Goal: Transaction & Acquisition: Purchase product/service

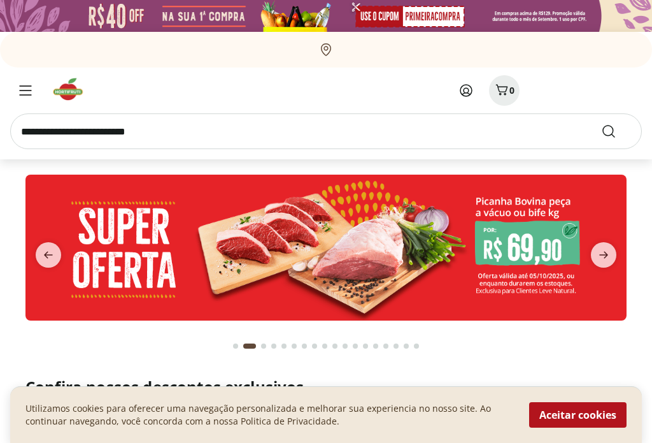
click at [577, 421] on button "Aceitar cookies" at bounding box center [577, 414] width 97 height 25
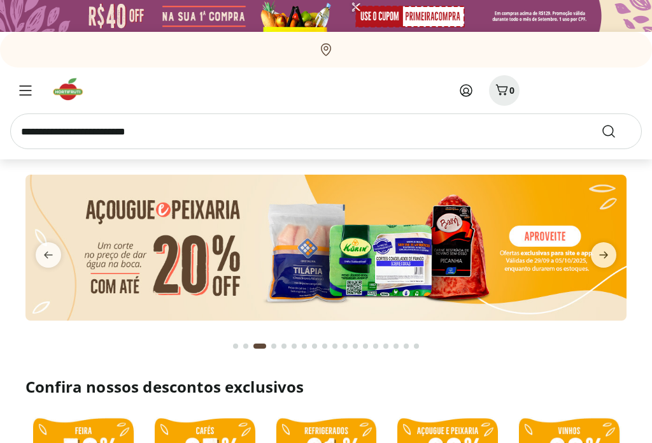
click at [471, 85] on icon at bounding box center [466, 90] width 15 height 15
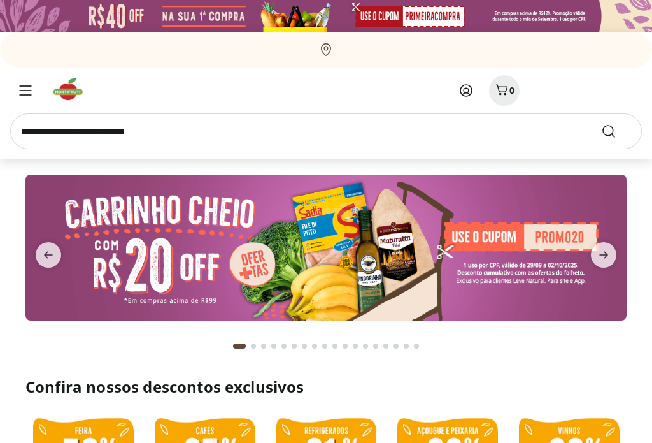
click at [45, 132] on input "search" at bounding box center [326, 131] width 632 height 36
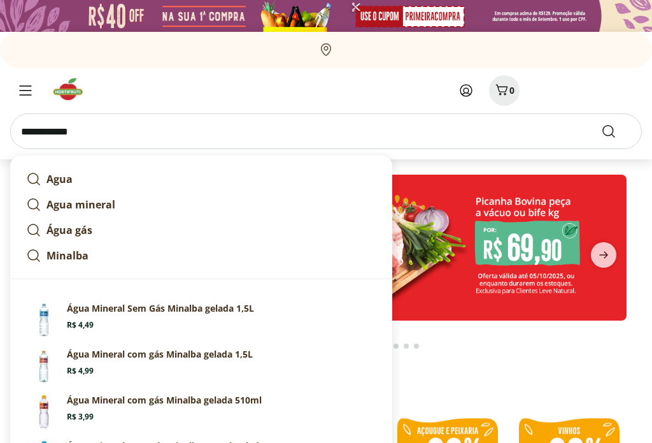
type input "**********"
click at [617, 131] on button "Submit Search" at bounding box center [616, 131] width 31 height 15
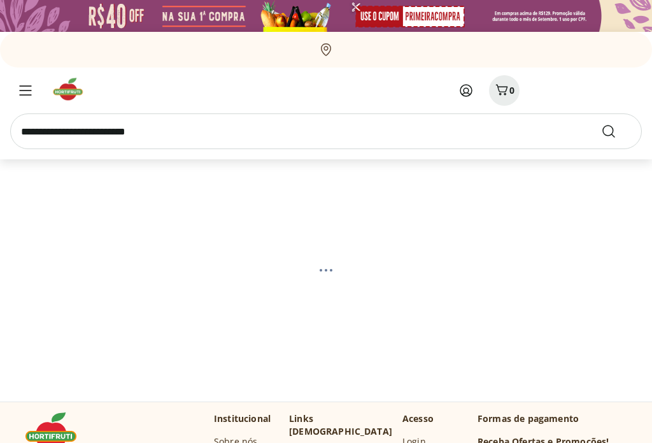
select select "**********"
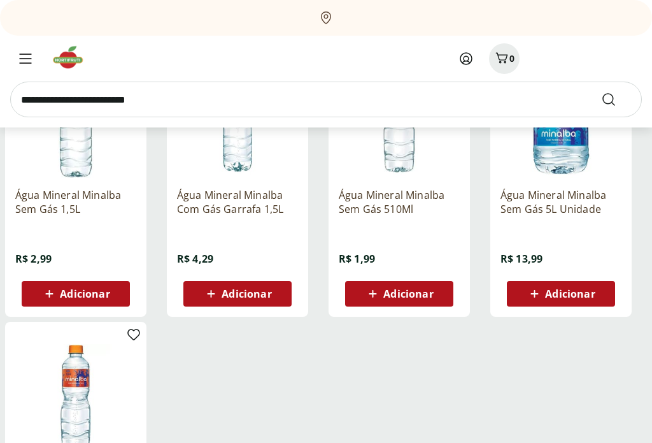
scroll to position [499, 0]
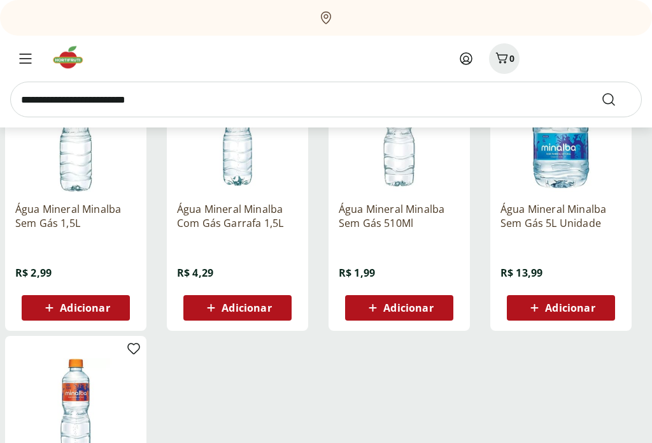
click at [71, 309] on span "Adicionar" at bounding box center [85, 308] width 50 height 10
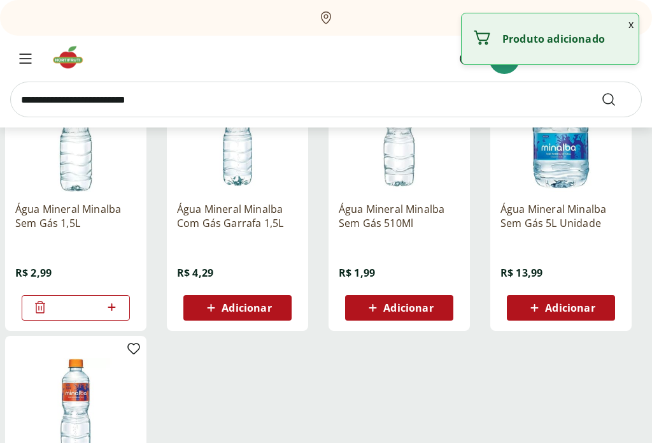
click at [115, 306] on icon at bounding box center [112, 306] width 16 height 15
click at [116, 310] on icon at bounding box center [112, 306] width 16 height 15
click at [114, 313] on icon at bounding box center [112, 306] width 16 height 15
click at [113, 313] on icon at bounding box center [112, 306] width 16 height 15
click at [112, 315] on span at bounding box center [112, 307] width 16 height 17
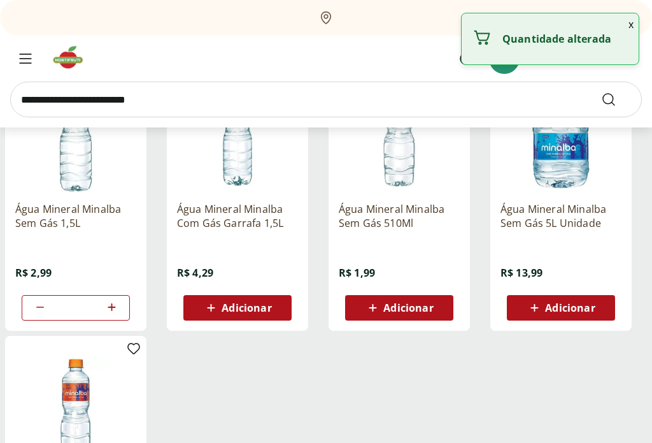
click at [114, 308] on icon at bounding box center [112, 306] width 16 height 15
click at [113, 311] on icon at bounding box center [112, 306] width 16 height 15
click at [115, 310] on icon at bounding box center [112, 306] width 16 height 15
click at [112, 312] on icon at bounding box center [112, 306] width 16 height 15
click at [113, 314] on icon at bounding box center [112, 306] width 16 height 15
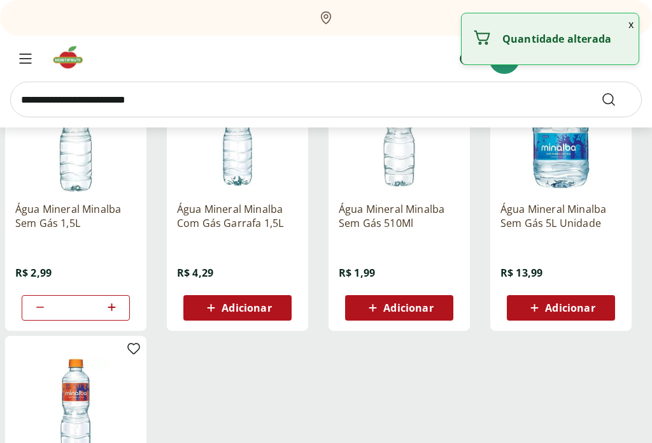
click at [118, 308] on icon at bounding box center [112, 306] width 16 height 15
type input "**"
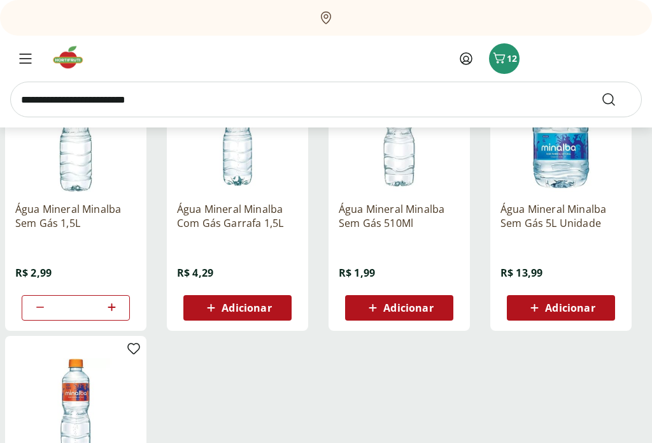
click at [39, 101] on input "search" at bounding box center [326, 100] width 632 height 36
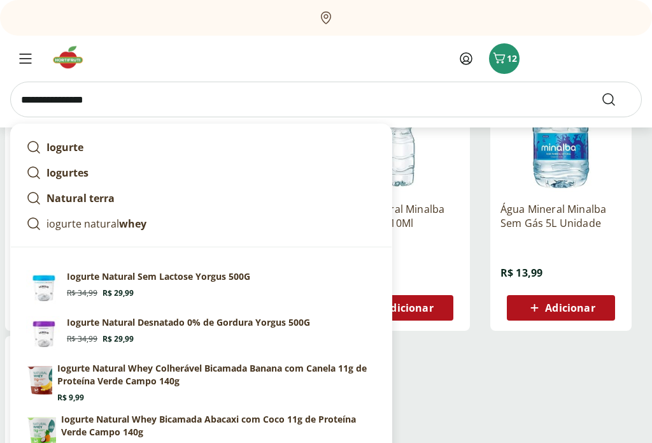
type input "**********"
click at [609, 102] on icon "Submit Search" at bounding box center [608, 99] width 15 height 15
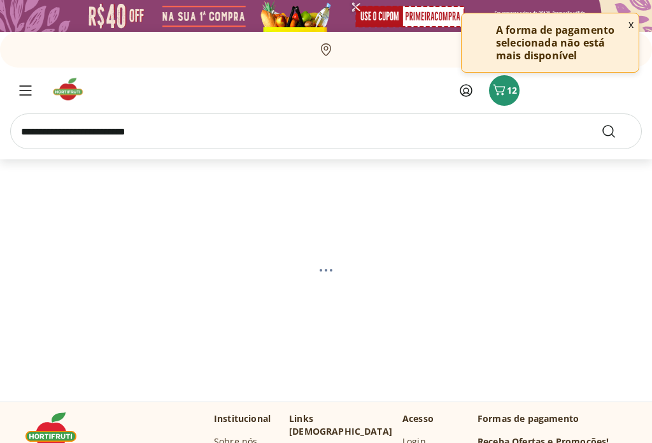
select select "**********"
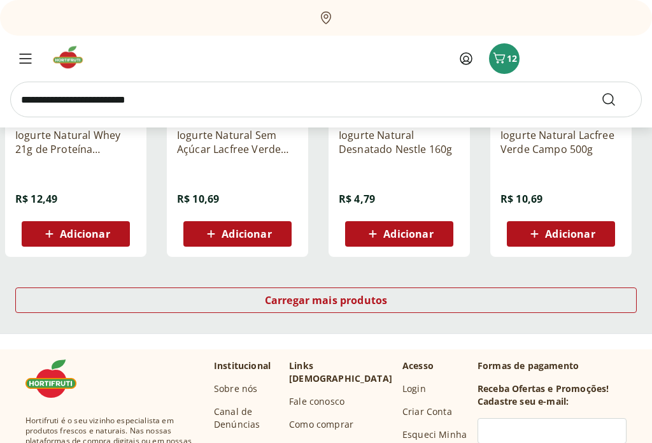
scroll to position [846, 0]
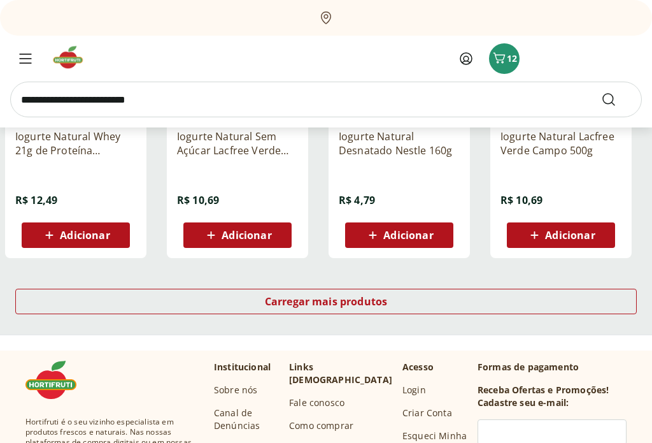
click at [493, 302] on div "Carregar mais produtos" at bounding box center [326, 301] width 622 height 25
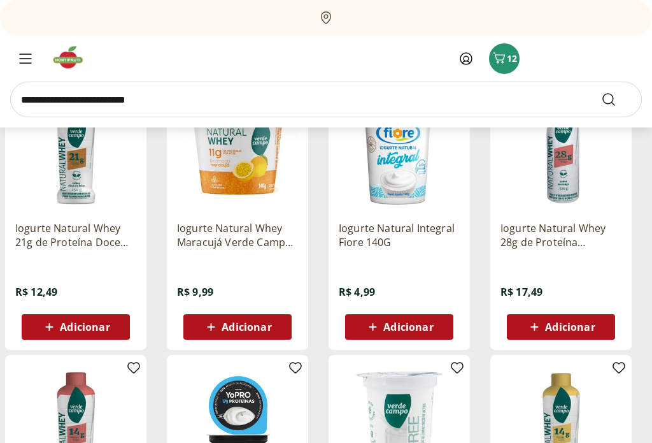
scroll to position [1311, 0]
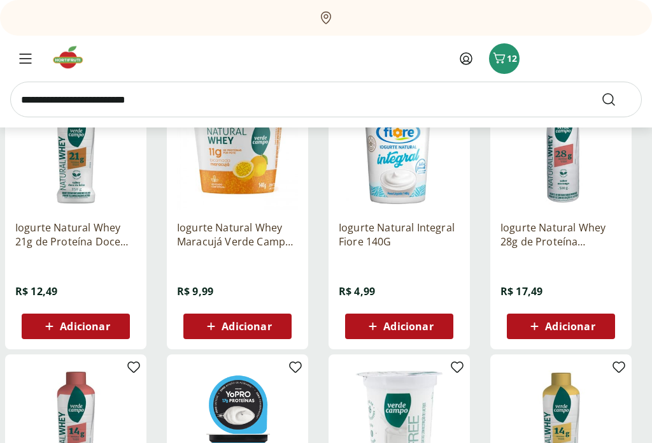
click at [425, 327] on span "Adicionar" at bounding box center [408, 326] width 50 height 10
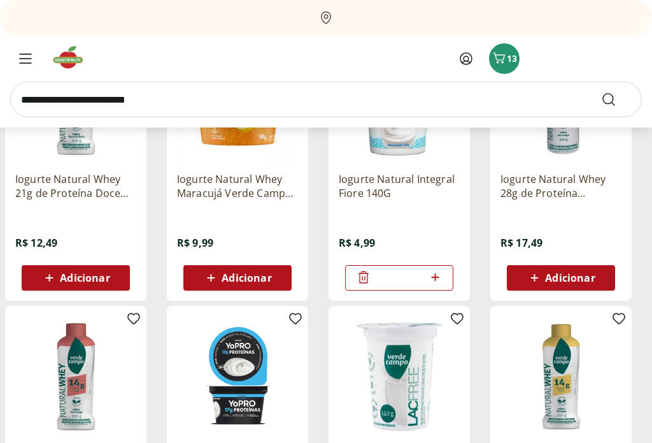
click at [441, 270] on icon at bounding box center [435, 277] width 16 height 15
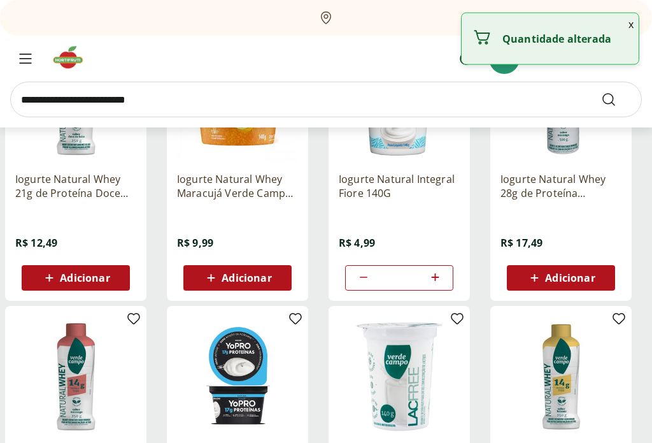
scroll to position [1359, 0]
click at [442, 275] on icon at bounding box center [435, 276] width 16 height 15
click at [443, 273] on icon at bounding box center [435, 276] width 16 height 15
click at [441, 270] on icon at bounding box center [435, 276] width 16 height 15
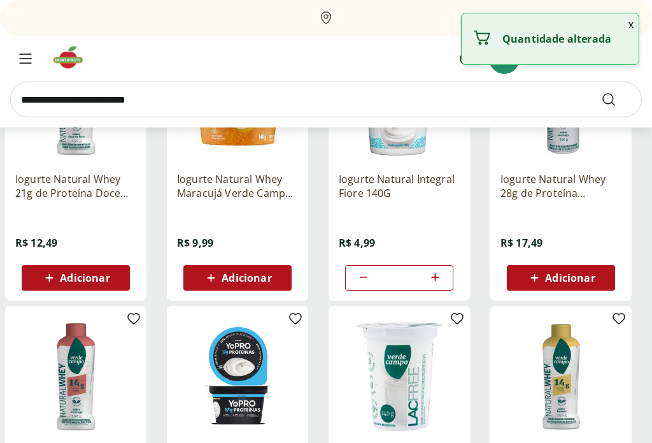
click at [441, 269] on div at bounding box center [434, 277] width 15 height 31
click at [443, 272] on icon at bounding box center [435, 276] width 16 height 15
type input "*"
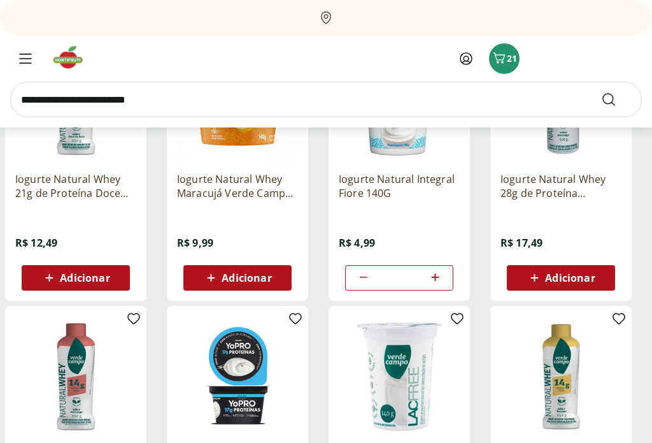
click at [47, 100] on input "search" at bounding box center [326, 100] width 632 height 36
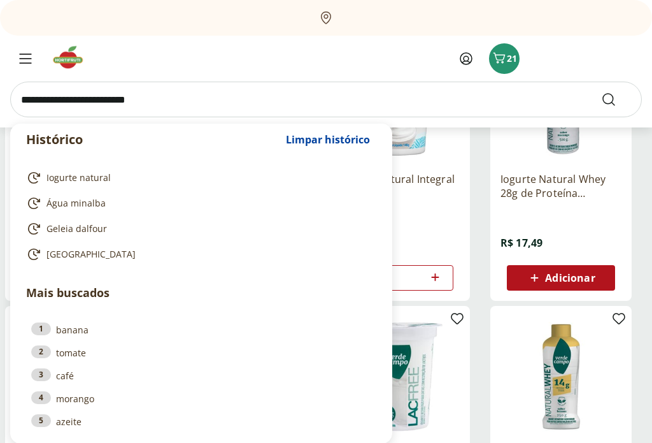
scroll to position [1359, 0]
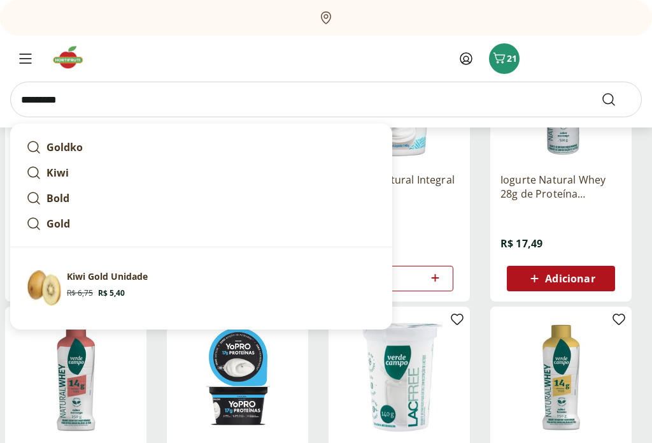
type input "*********"
click at [616, 94] on icon "Submit Search" at bounding box center [608, 99] width 15 height 15
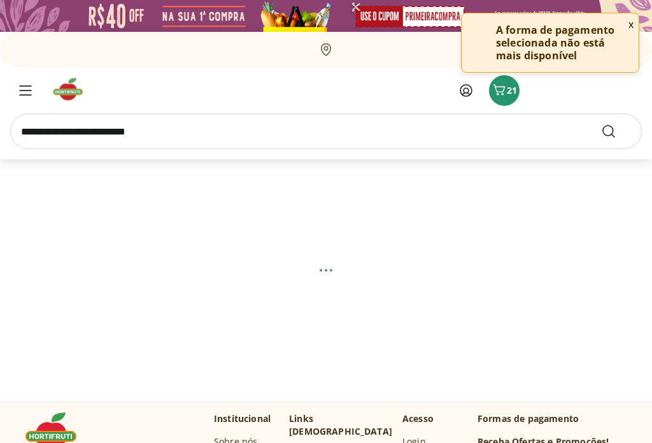
select select "**********"
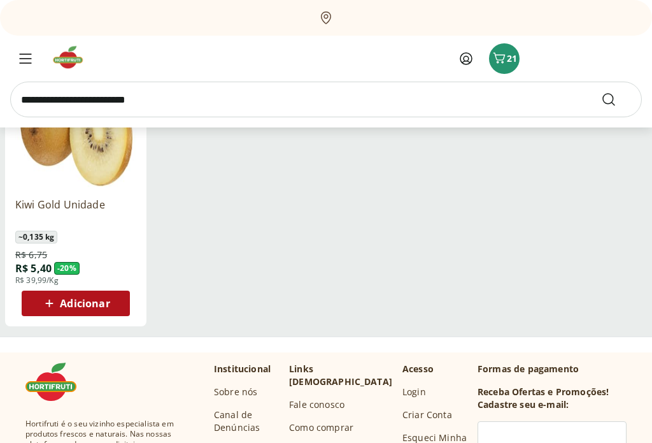
click at [83, 304] on span "Adicionar" at bounding box center [85, 304] width 50 height 10
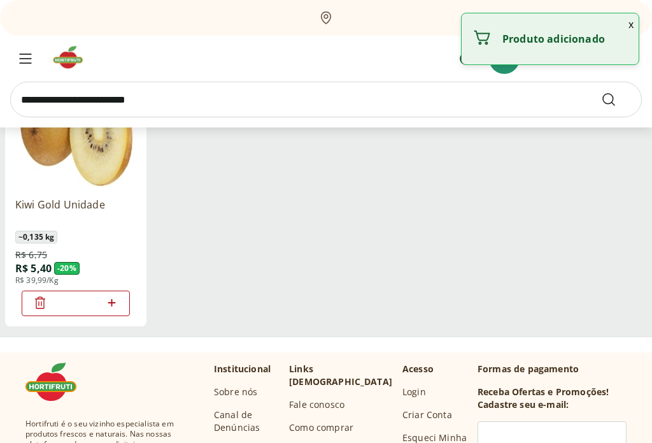
click at [118, 306] on icon at bounding box center [112, 302] width 16 height 15
click at [115, 301] on icon at bounding box center [112, 302] width 16 height 15
click at [118, 305] on icon at bounding box center [112, 302] width 16 height 15
click at [119, 304] on icon at bounding box center [112, 302] width 16 height 15
type input "*"
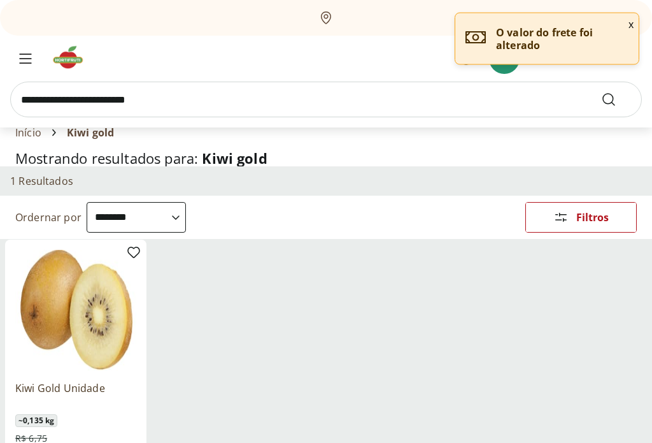
scroll to position [0, 0]
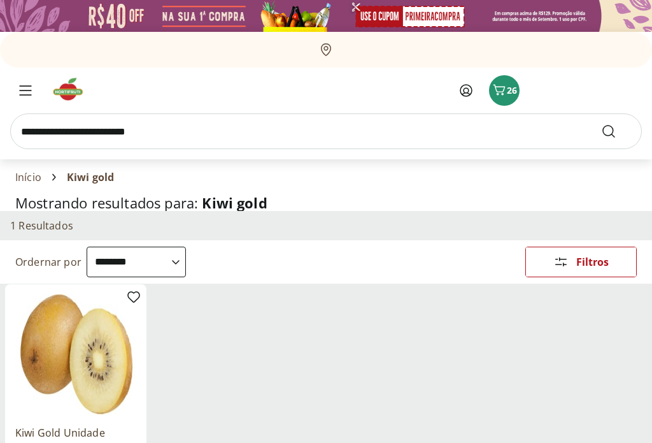
click at [510, 85] on span "26" at bounding box center [512, 90] width 10 height 12
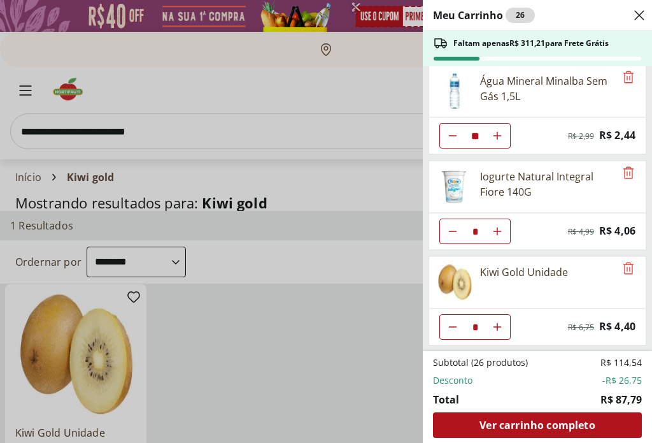
scroll to position [7, 0]
click at [539, 430] on span "Ver carrinho completo" at bounding box center [537, 425] width 115 height 10
